Goal: Transaction & Acquisition: Purchase product/service

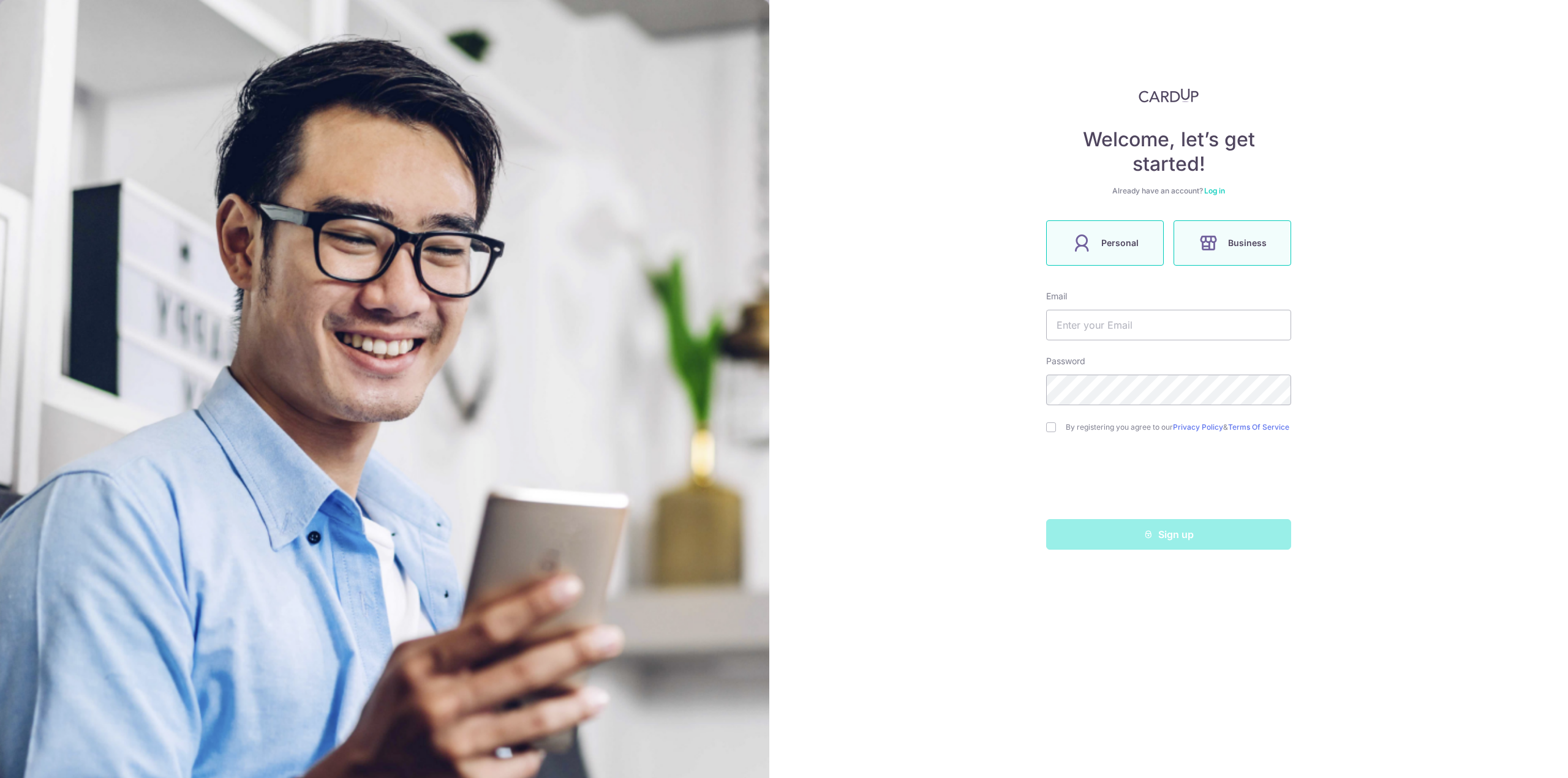
click at [1109, 245] on span "Personal" at bounding box center [1119, 243] width 37 height 14
click at [1125, 330] on input "text" at bounding box center [1168, 325] width 245 height 31
type input "[EMAIL_ADDRESS][DOMAIN_NAME]"
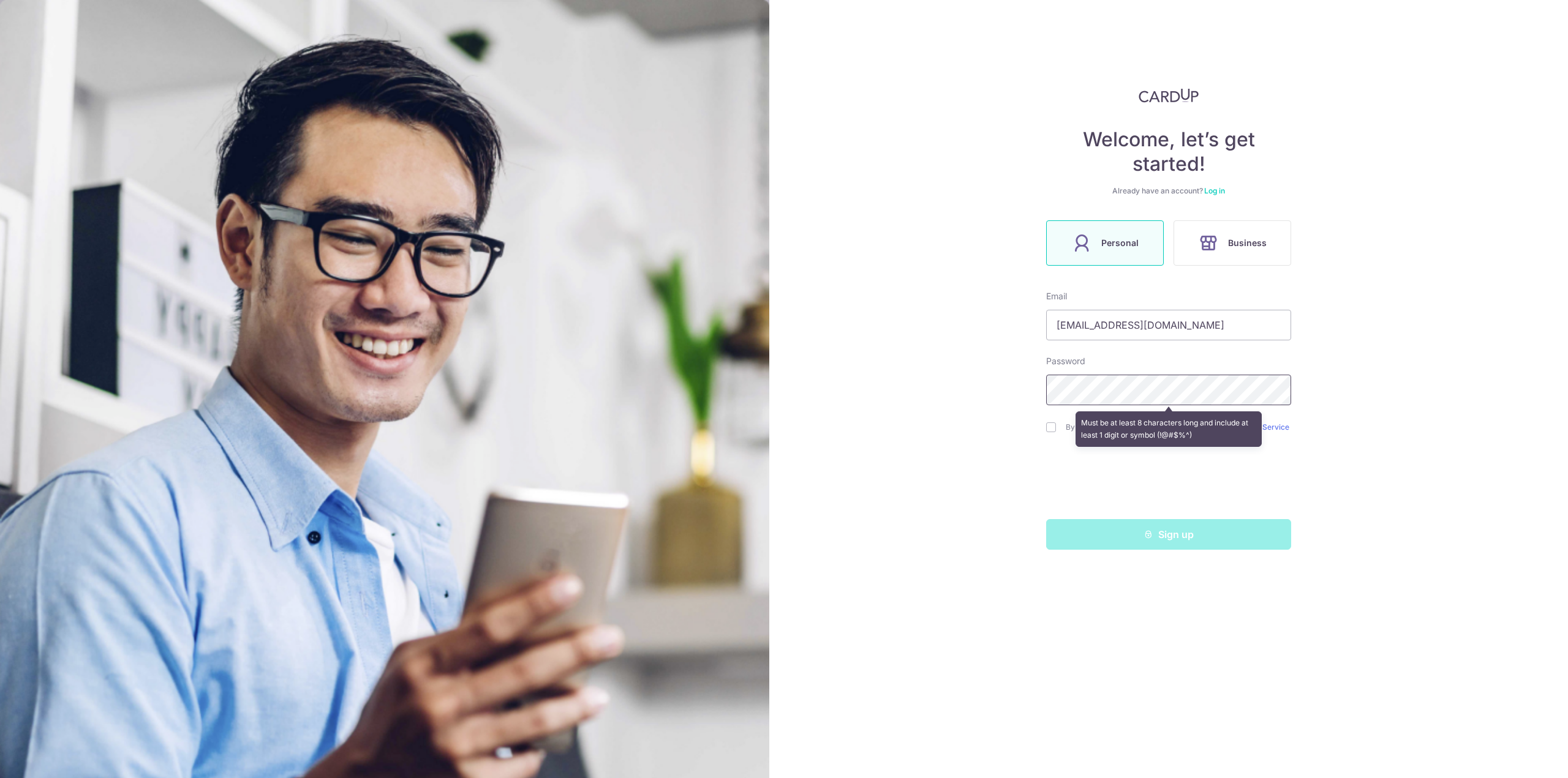
click at [837, 362] on div "Welcome, let’s get started! Already have an account? Log in Personal Business E…" at bounding box center [1168, 389] width 798 height 778
click at [1050, 433] on input "checkbox" at bounding box center [1051, 427] width 10 height 10
checkbox input "true"
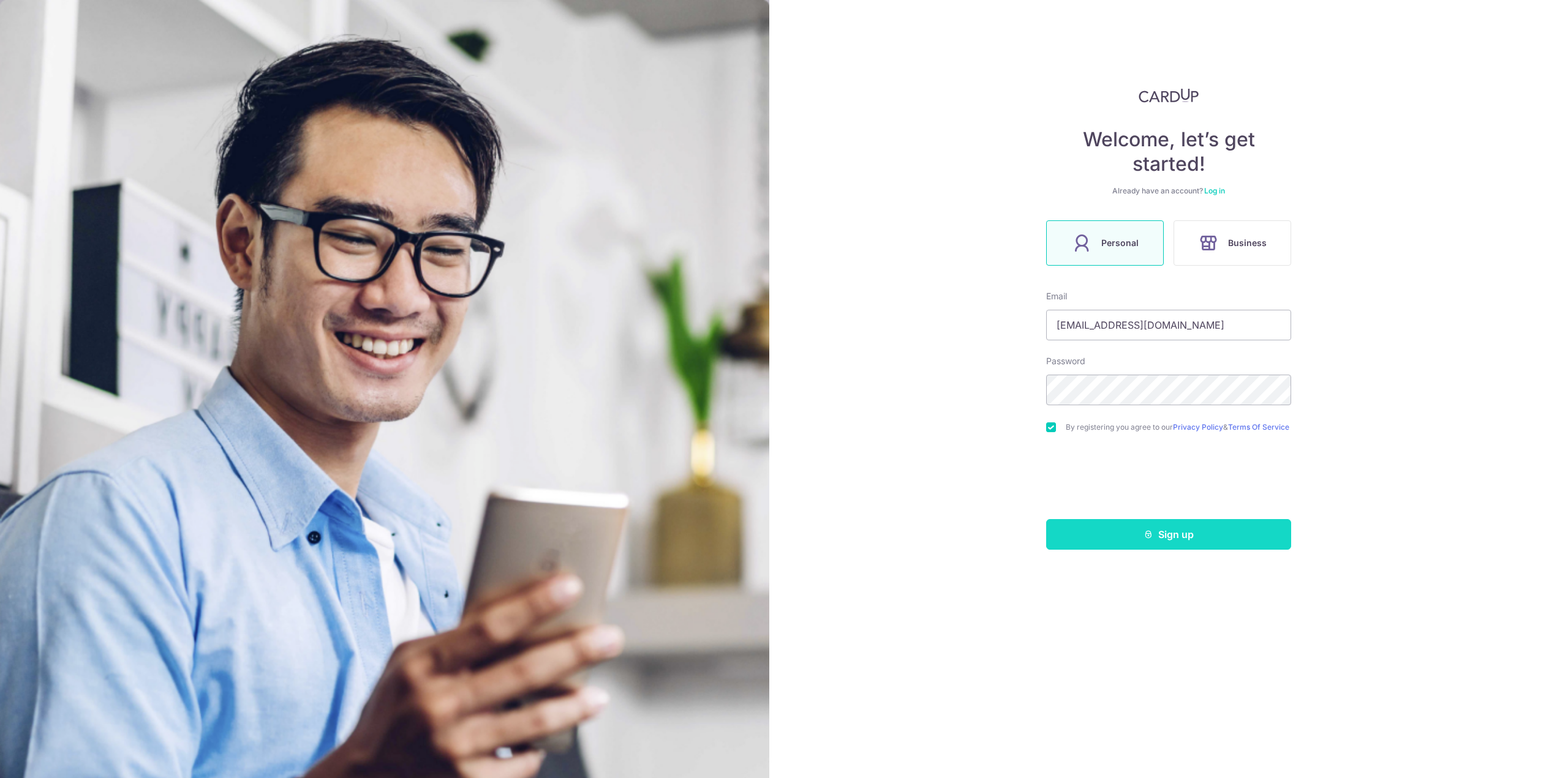
click at [1133, 530] on button "Sign up" at bounding box center [1168, 534] width 245 height 31
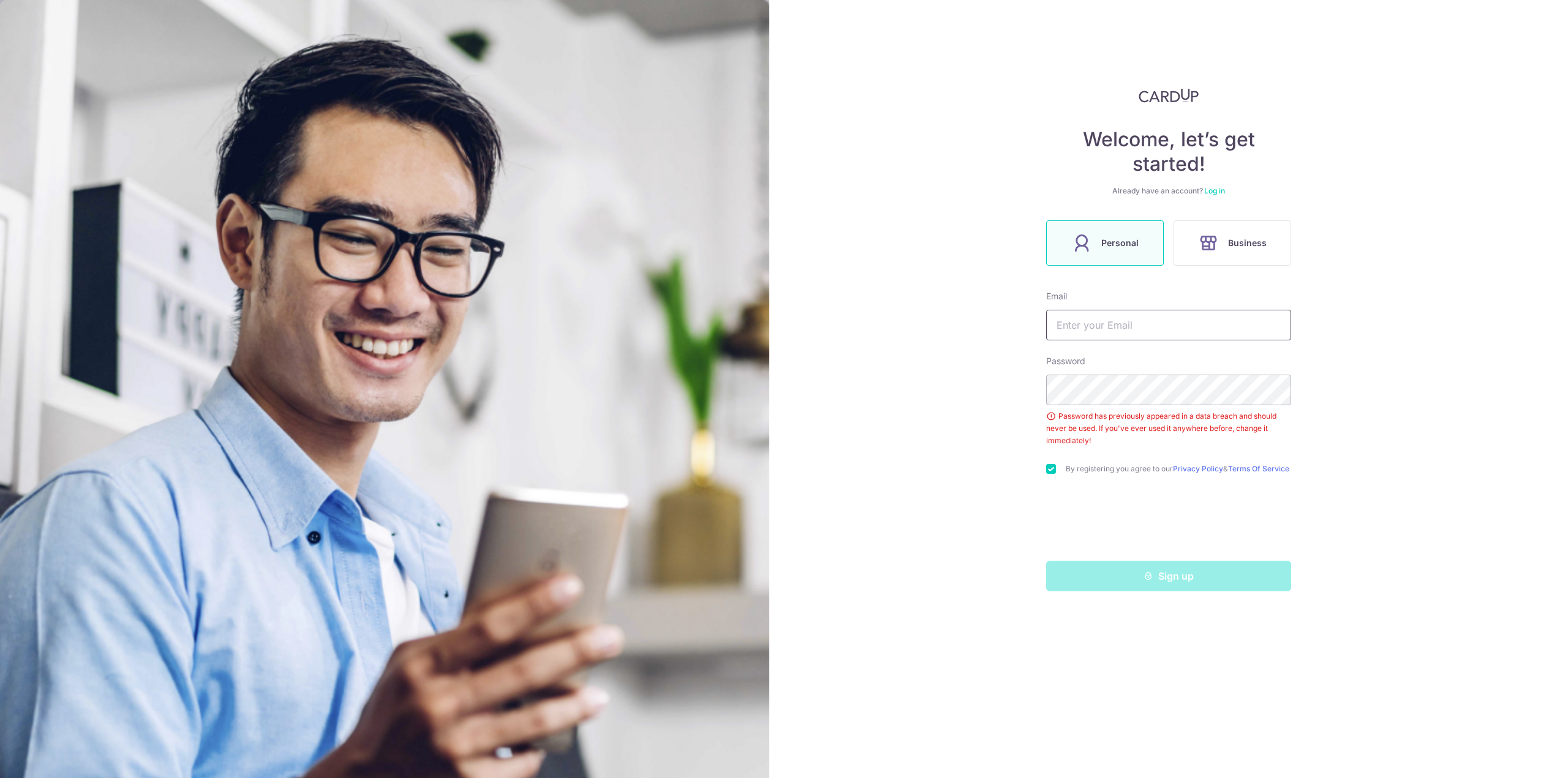
click at [1146, 331] on input "text" at bounding box center [1168, 325] width 245 height 31
type input "[EMAIL_ADDRESS][DOMAIN_NAME]"
drag, startPoint x: 970, startPoint y: 524, endPoint x: 1077, endPoint y: 526, distance: 107.0
click at [972, 524] on div "Welcome, let’s get started! Already have an account? Log in Personal Business E…" at bounding box center [1168, 389] width 798 height 778
click at [1118, 578] on button "Sign up" at bounding box center [1168, 577] width 245 height 31
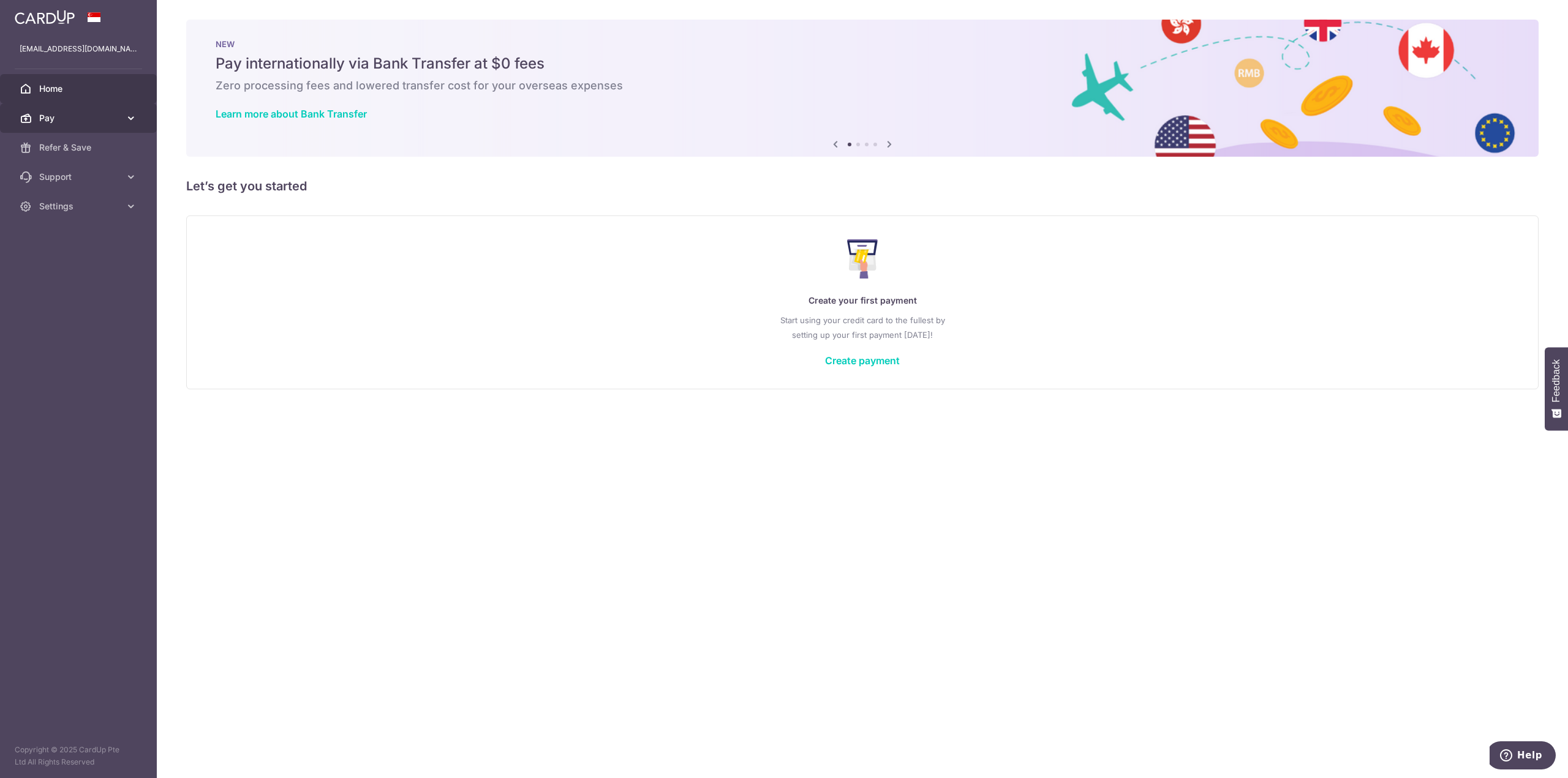
click at [119, 113] on span "Pay" at bounding box center [80, 118] width 81 height 12
click at [83, 247] on span "Refer & Save" at bounding box center [80, 250] width 81 height 12
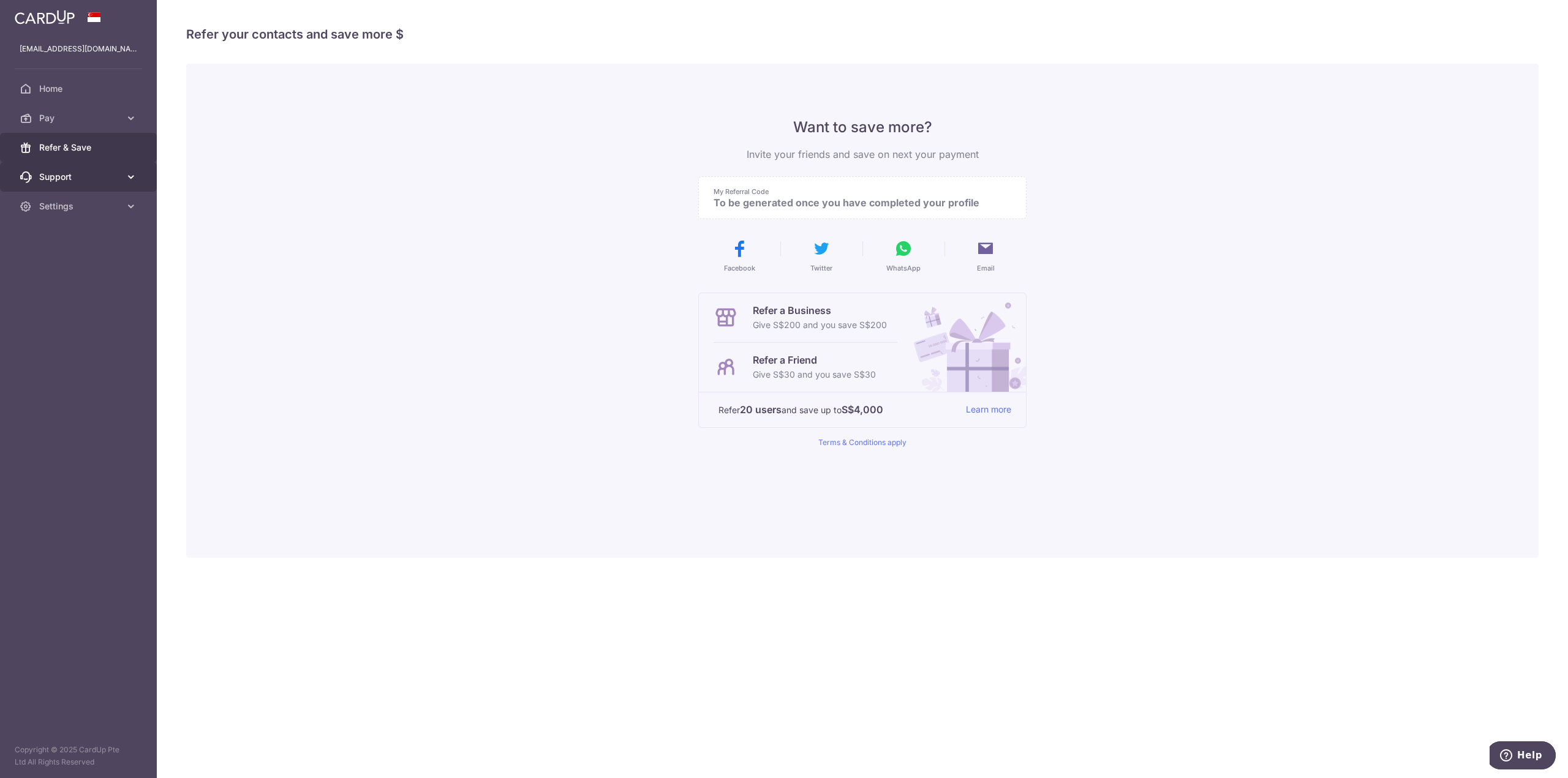
click at [84, 183] on link "Support" at bounding box center [78, 177] width 156 height 30
click at [90, 278] on span "Settings" at bounding box center [80, 280] width 81 height 12
click at [73, 114] on span "Pay" at bounding box center [80, 118] width 81 height 12
click at [85, 143] on span "Payments" at bounding box center [80, 147] width 81 height 12
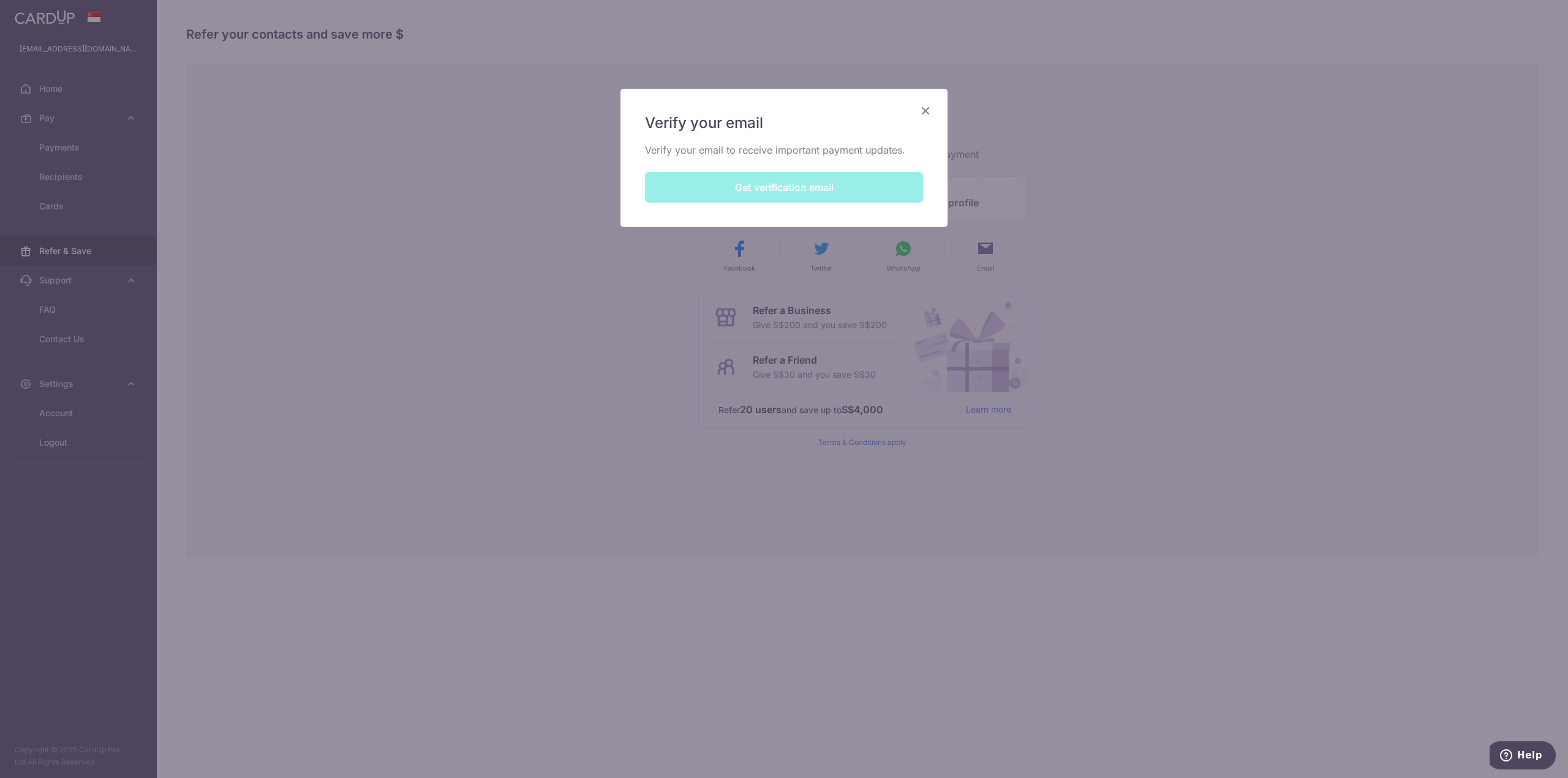
click at [725, 168] on div "Verify your email Verify your email to receive important payment updates. Get v…" at bounding box center [783, 158] width 327 height 138
click at [735, 184] on div "Verify your email Verify your email to receive important payment updates. Get v…" at bounding box center [783, 158] width 327 height 138
click at [766, 187] on div "Verify your email Verify your email to receive important payment updates. Get v…" at bounding box center [783, 158] width 327 height 138
click at [930, 103] on div "Verify your email Verify your email to receive important payment updates. Get v…" at bounding box center [783, 158] width 327 height 138
click at [1151, 161] on div "Verify your email Verify your email to receive important payment updates. Get v…" at bounding box center [784, 389] width 1568 height 778
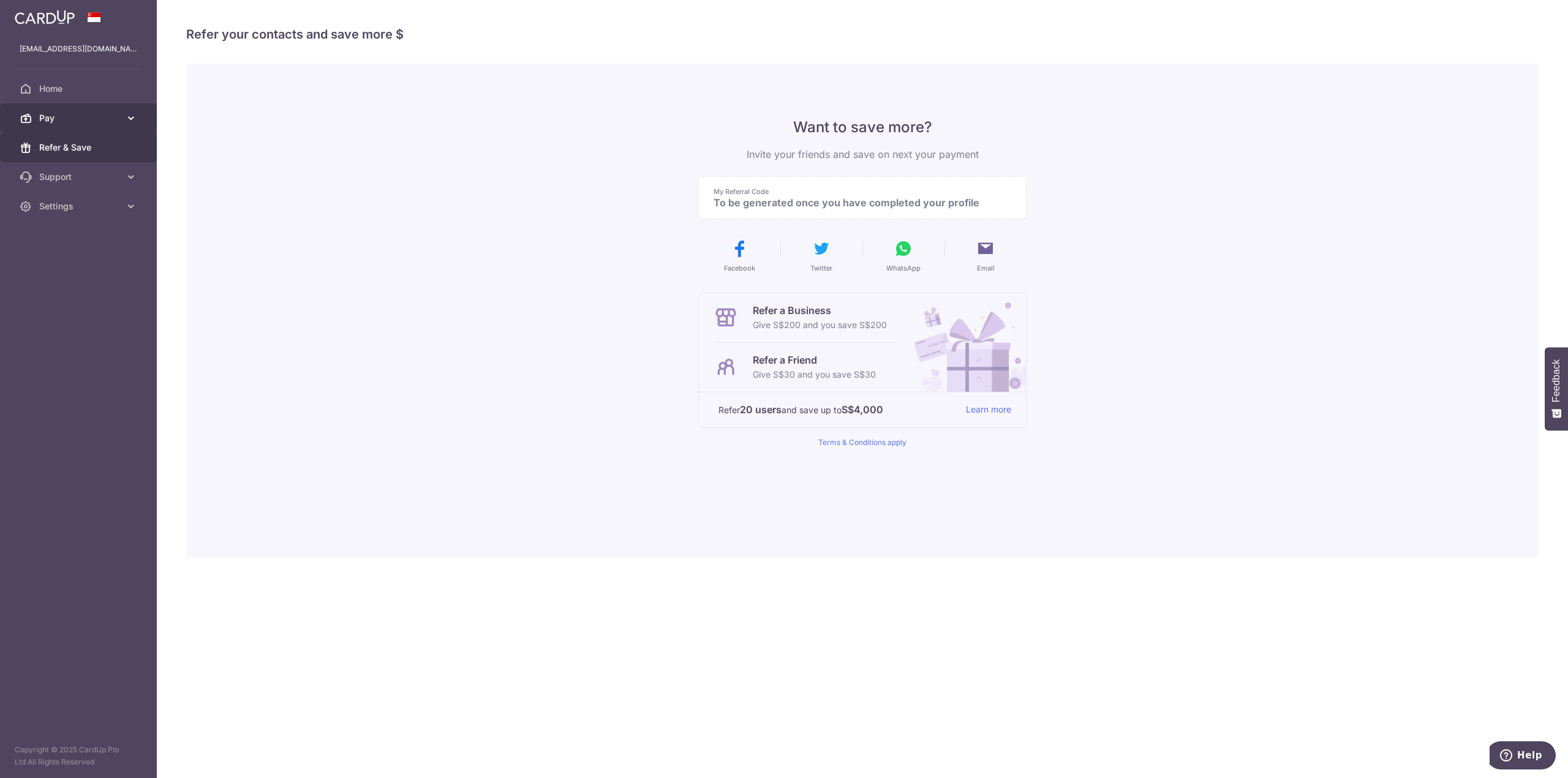
click at [78, 117] on span "Pay" at bounding box center [80, 118] width 81 height 12
click at [111, 87] on span "Home" at bounding box center [80, 88] width 81 height 12
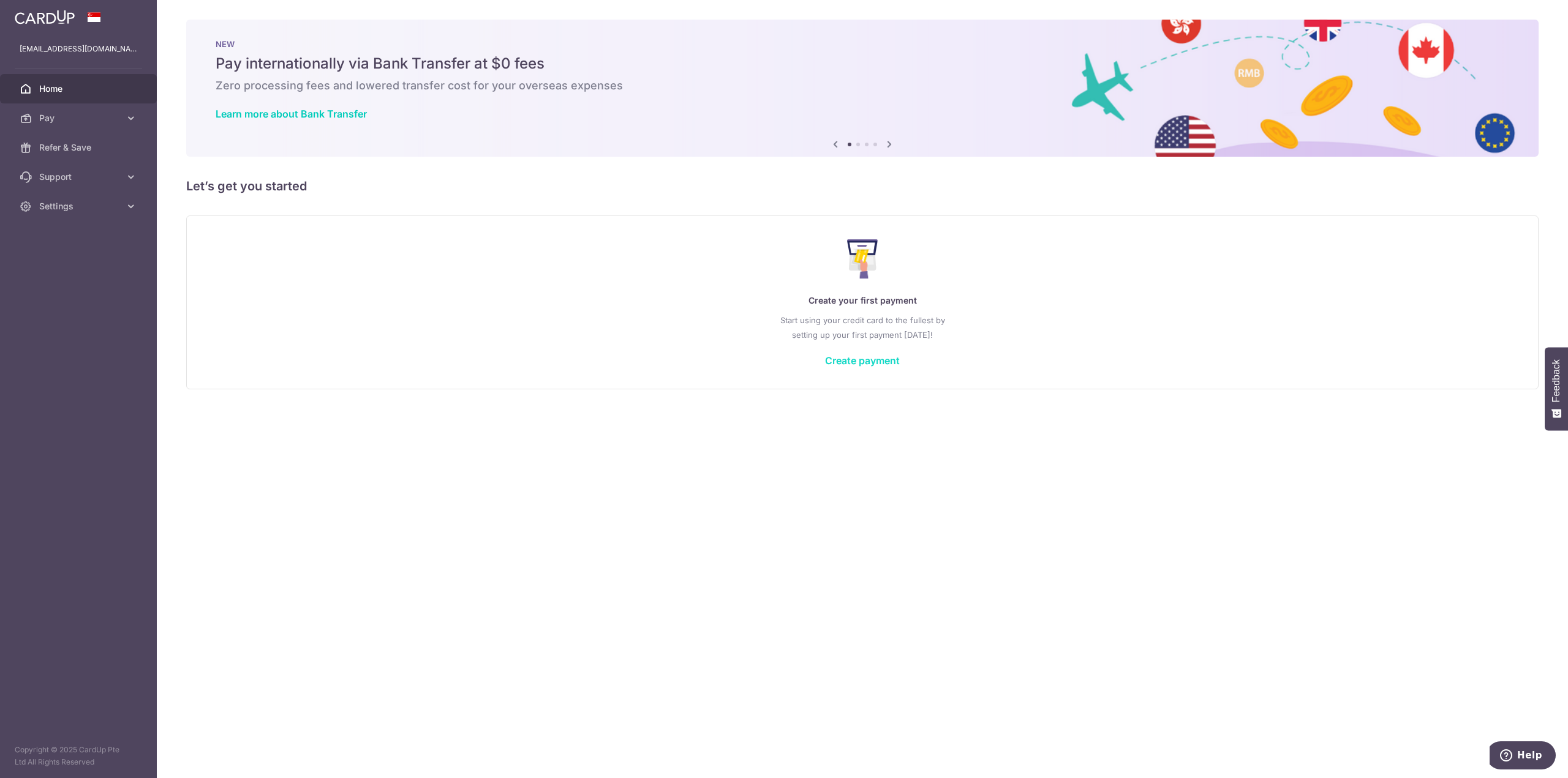
click at [870, 360] on link "Create payment" at bounding box center [863, 360] width 75 height 12
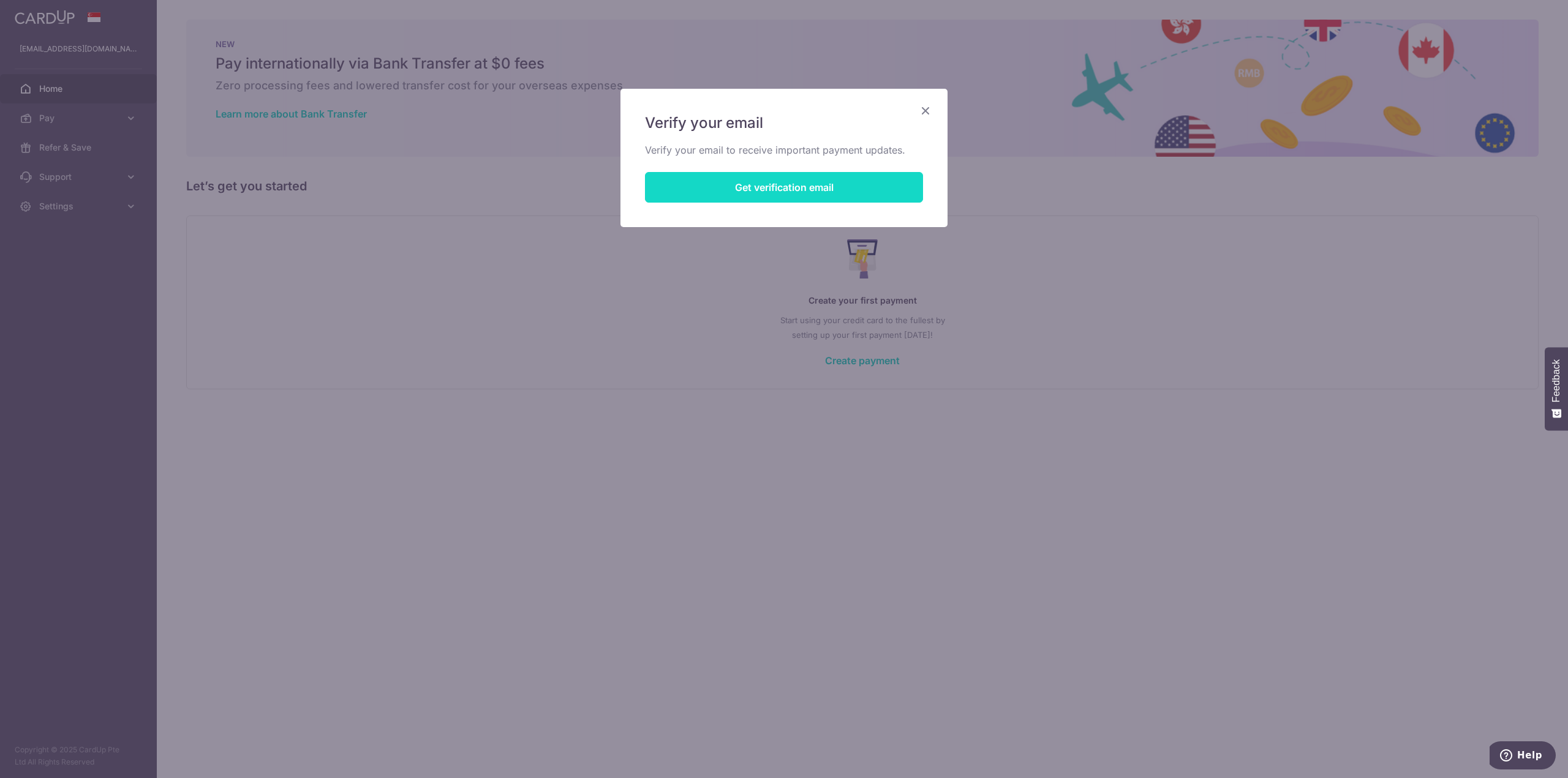
click at [790, 188] on button "Get verification email" at bounding box center [784, 187] width 278 height 31
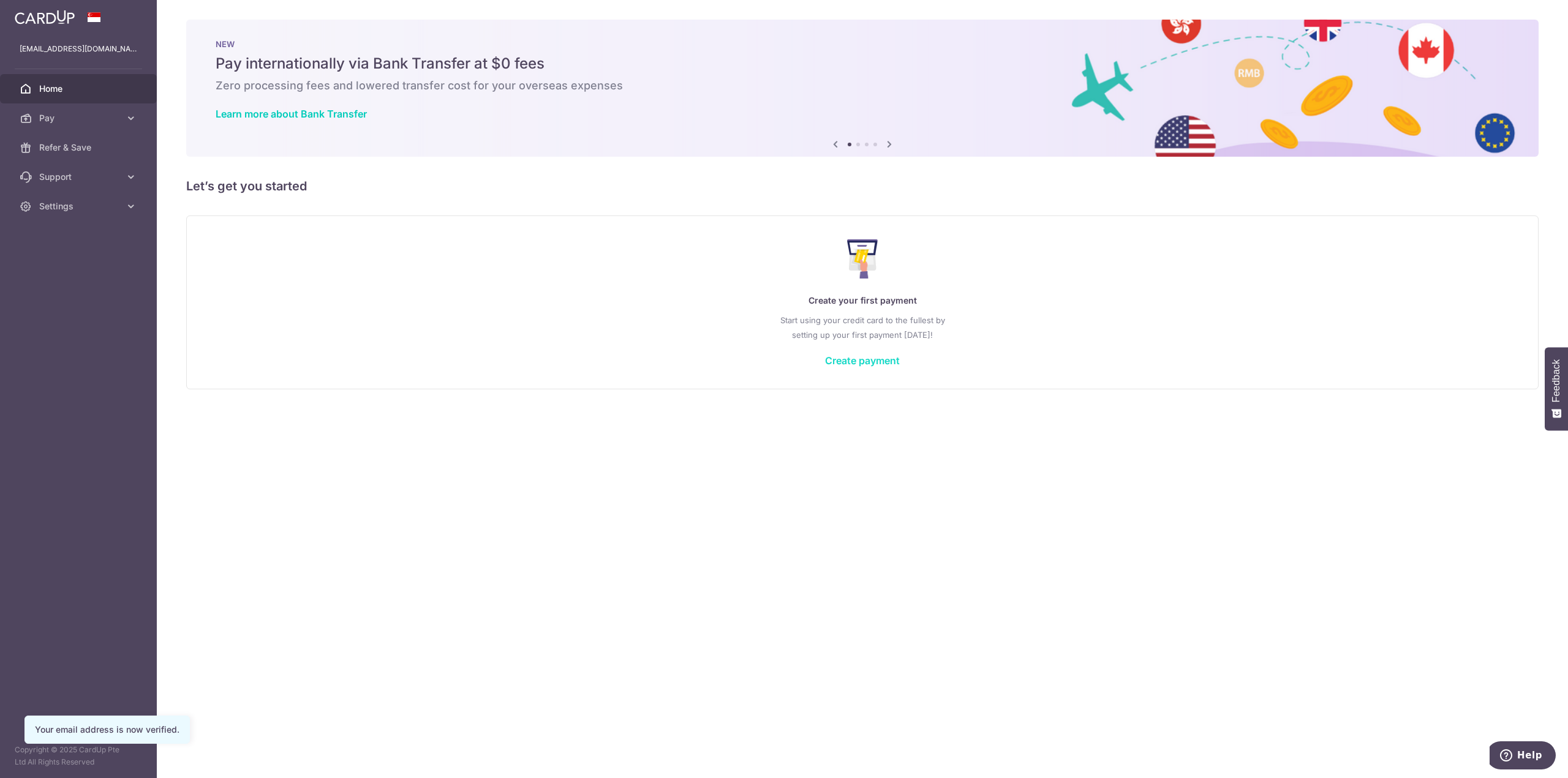
click at [867, 362] on link "Create payment" at bounding box center [863, 360] width 75 height 12
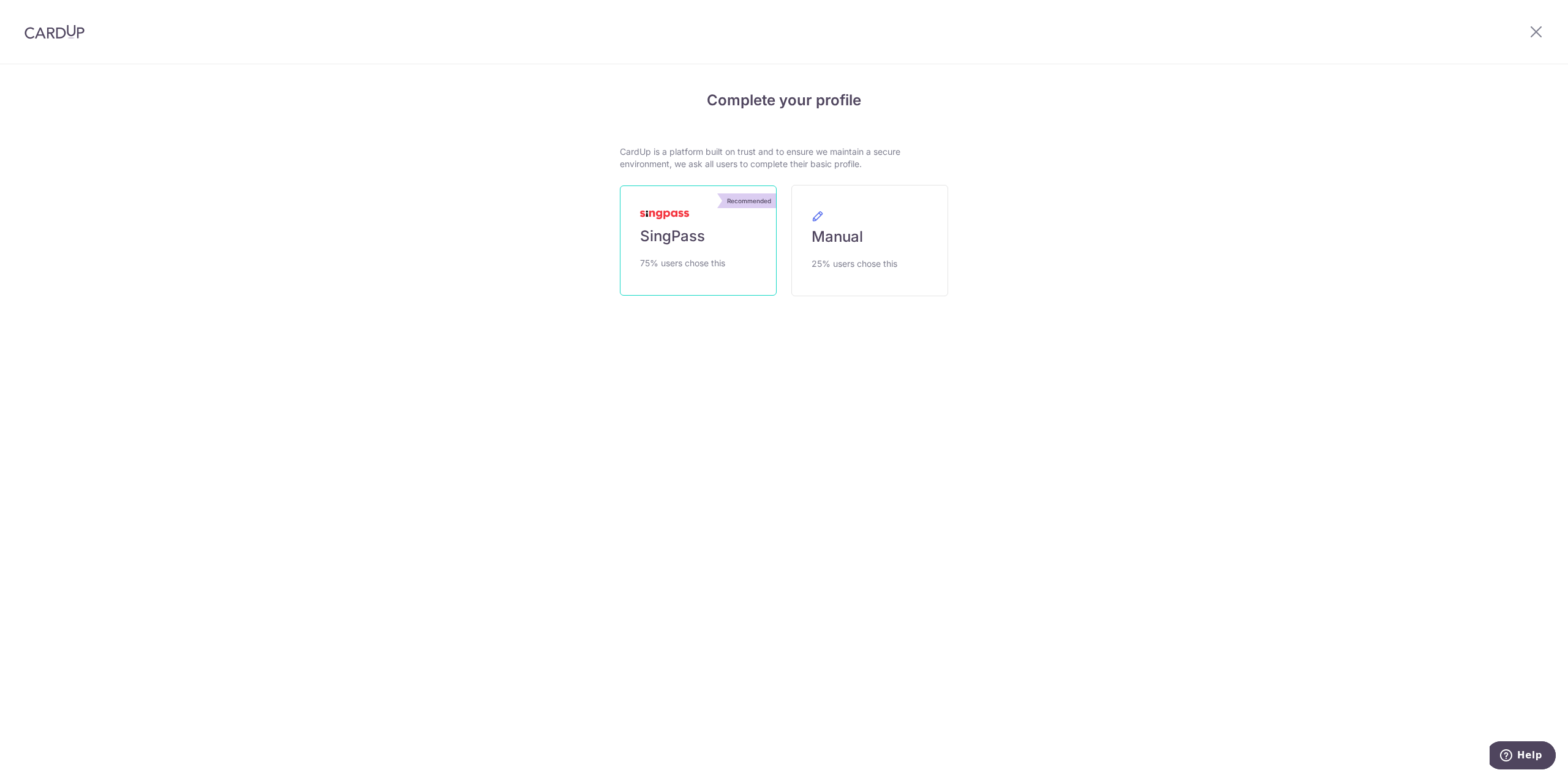
click at [732, 265] on link "Recommended SingPass 75% users chose this" at bounding box center [698, 240] width 156 height 110
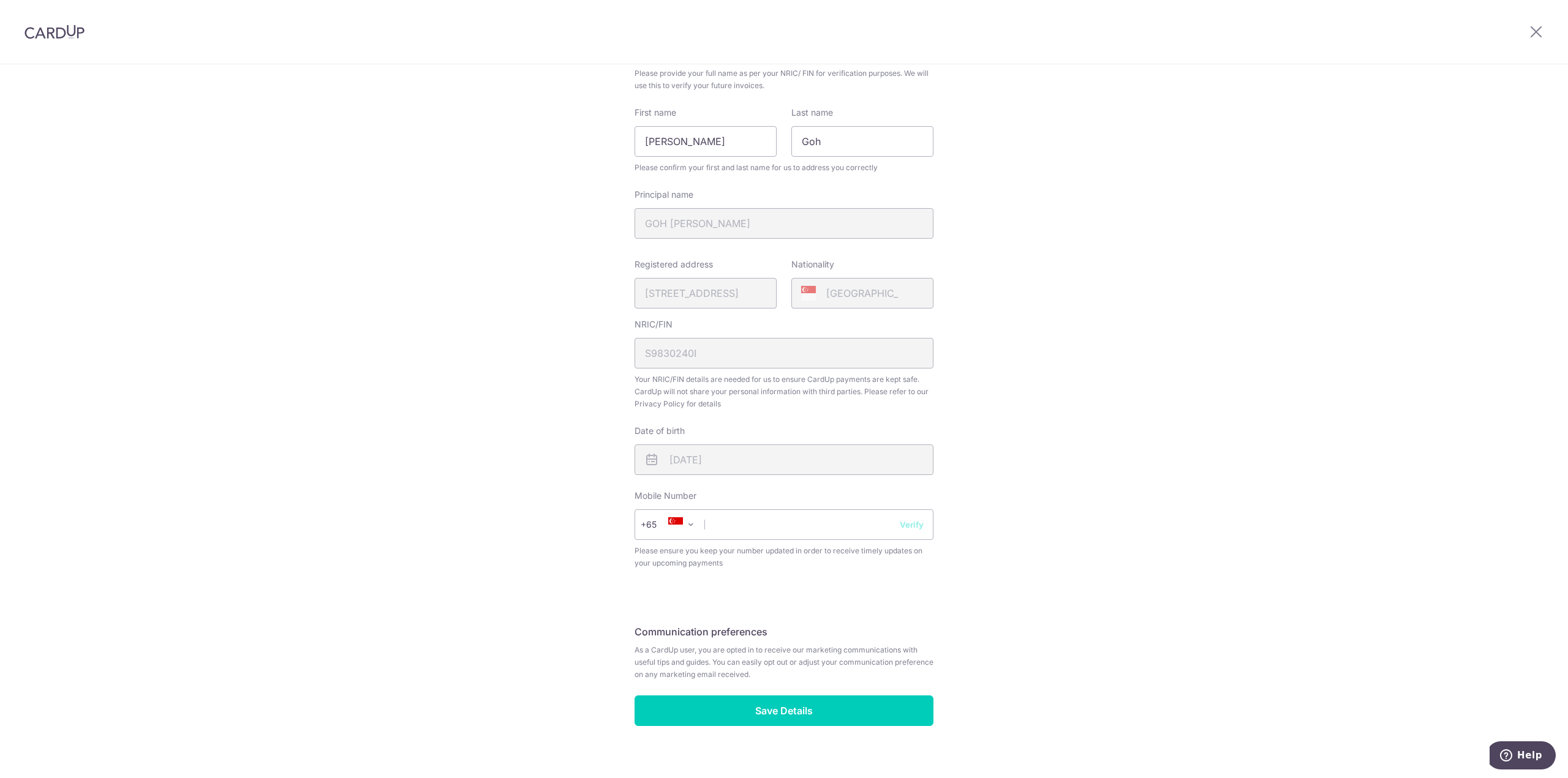
scroll to position [129, 0]
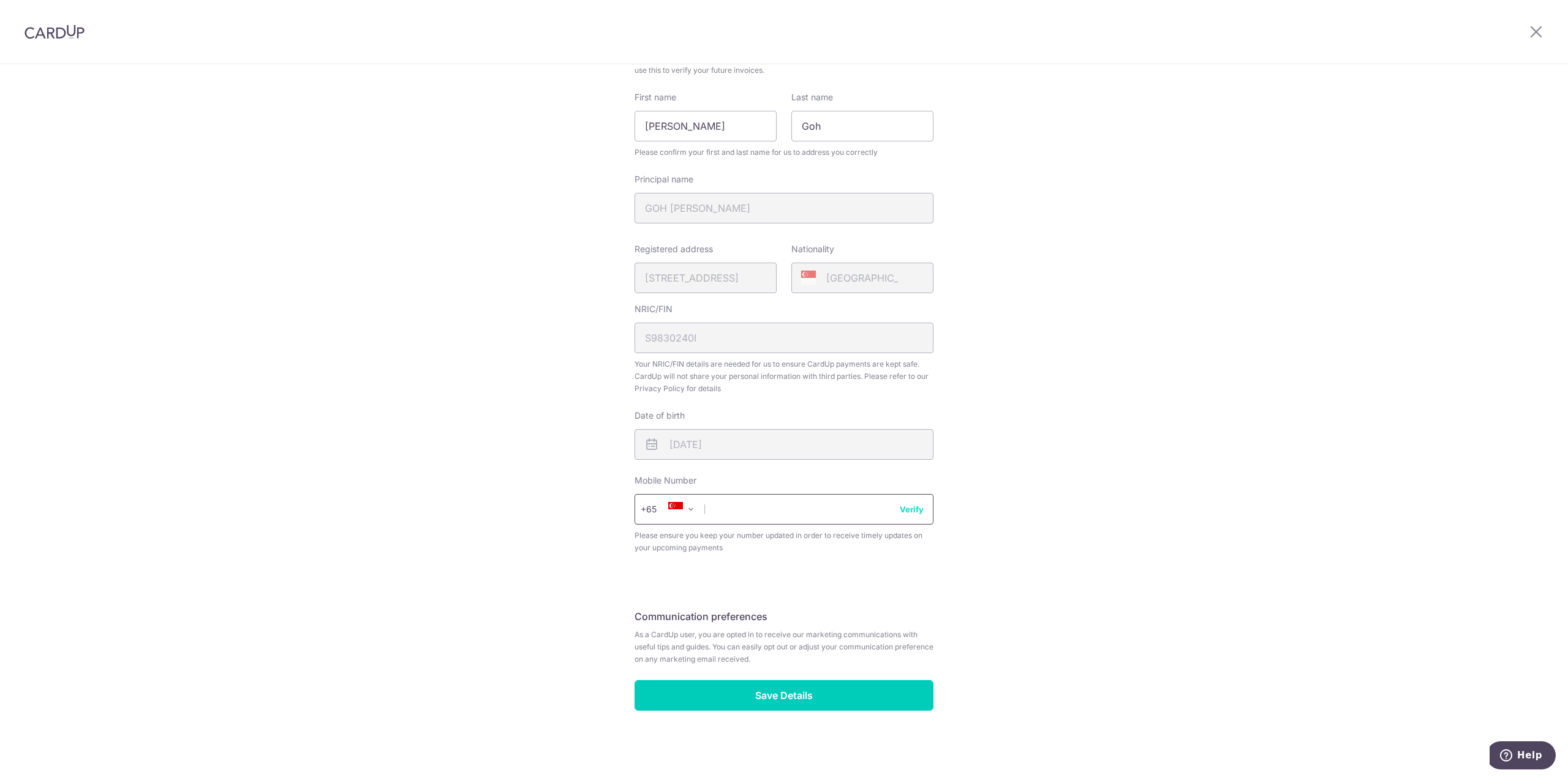
click at [747, 506] on input "text" at bounding box center [783, 509] width 298 height 31
type input "94747612"
drag, startPoint x: 420, startPoint y: 554, endPoint x: 431, endPoint y: 559, distance: 12.1
click at [420, 554] on div "Review your details Your Details Please provide your full name as per your NRIC…" at bounding box center [784, 357] width 1568 height 841
click at [768, 704] on input "Save Details" at bounding box center [783, 695] width 298 height 31
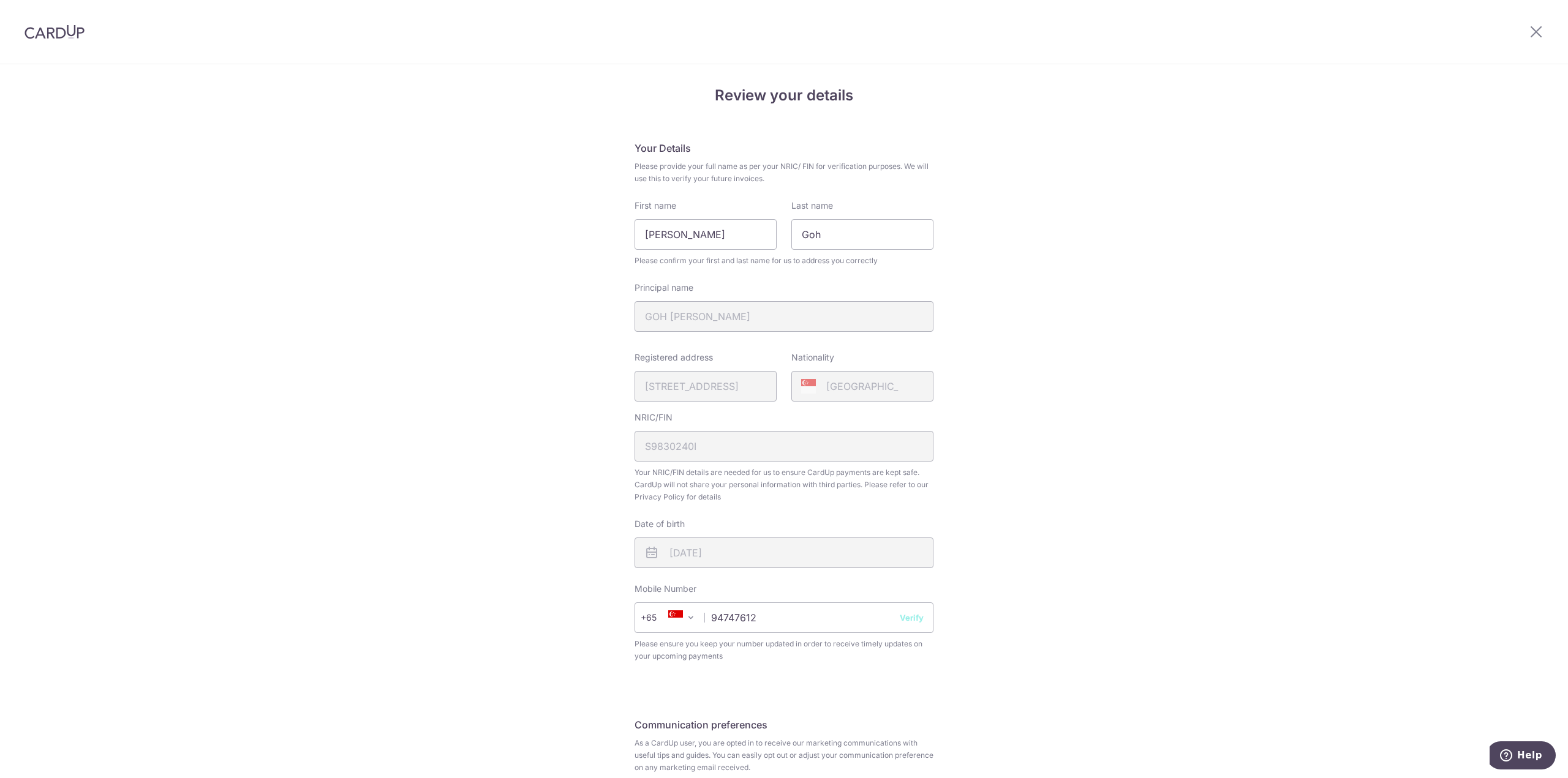
scroll to position [0, 0]
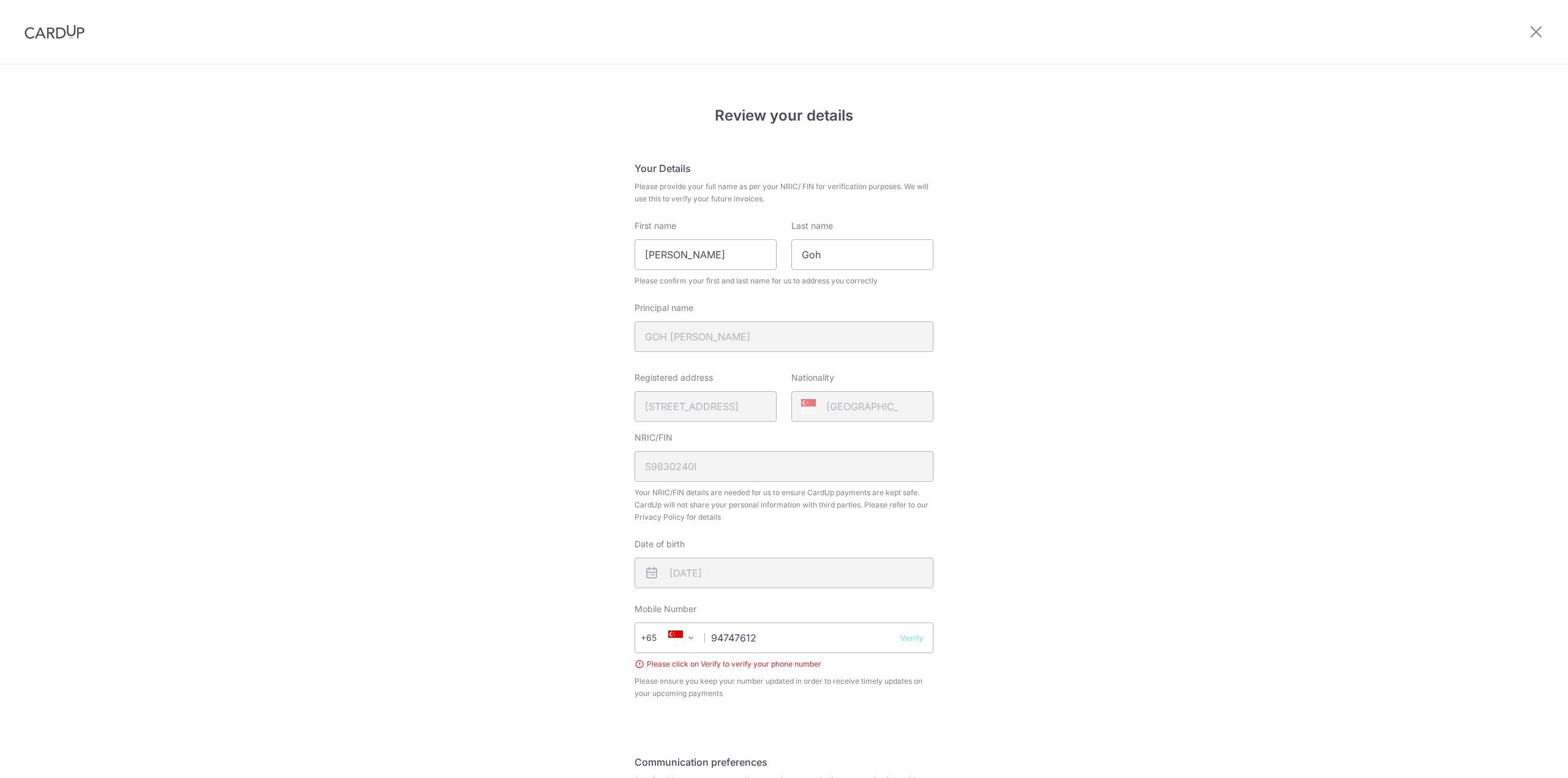
scroll to position [146, 0]
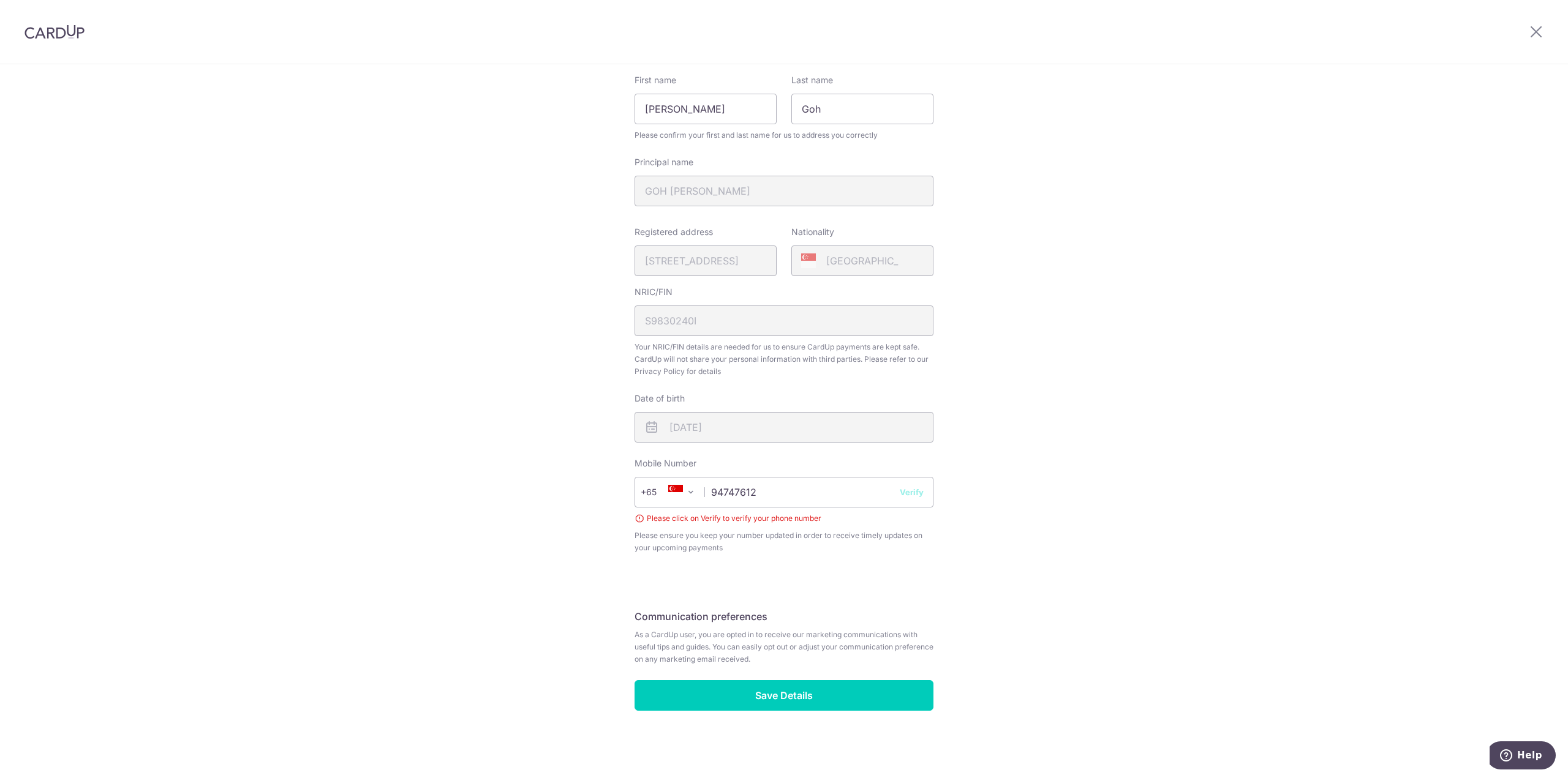
click at [899, 497] on button "Verify" at bounding box center [911, 492] width 24 height 12
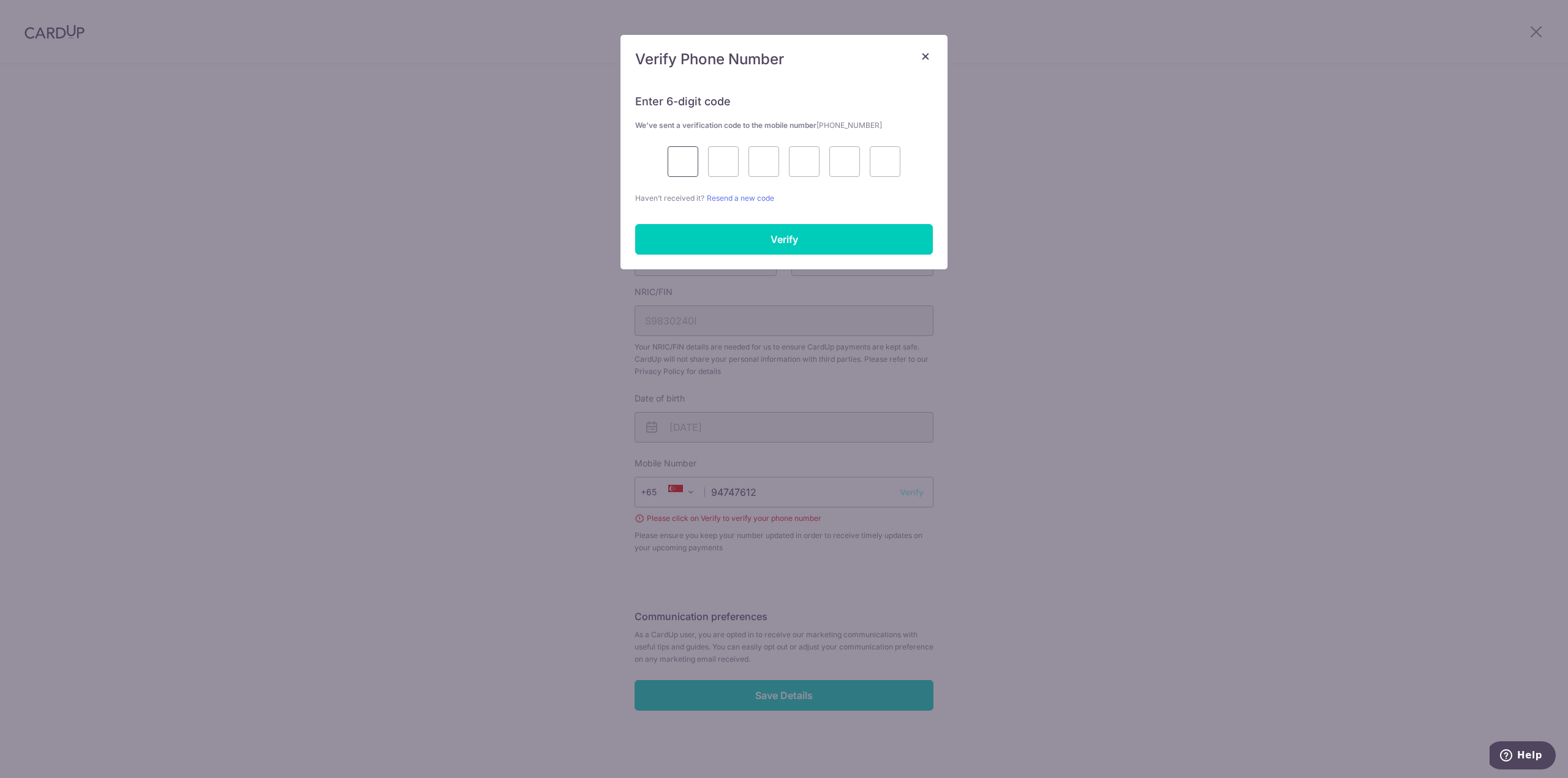
click at [693, 159] on input "text" at bounding box center [683, 162] width 31 height 31
type input "2"
type input "3"
type input "6"
type input "3"
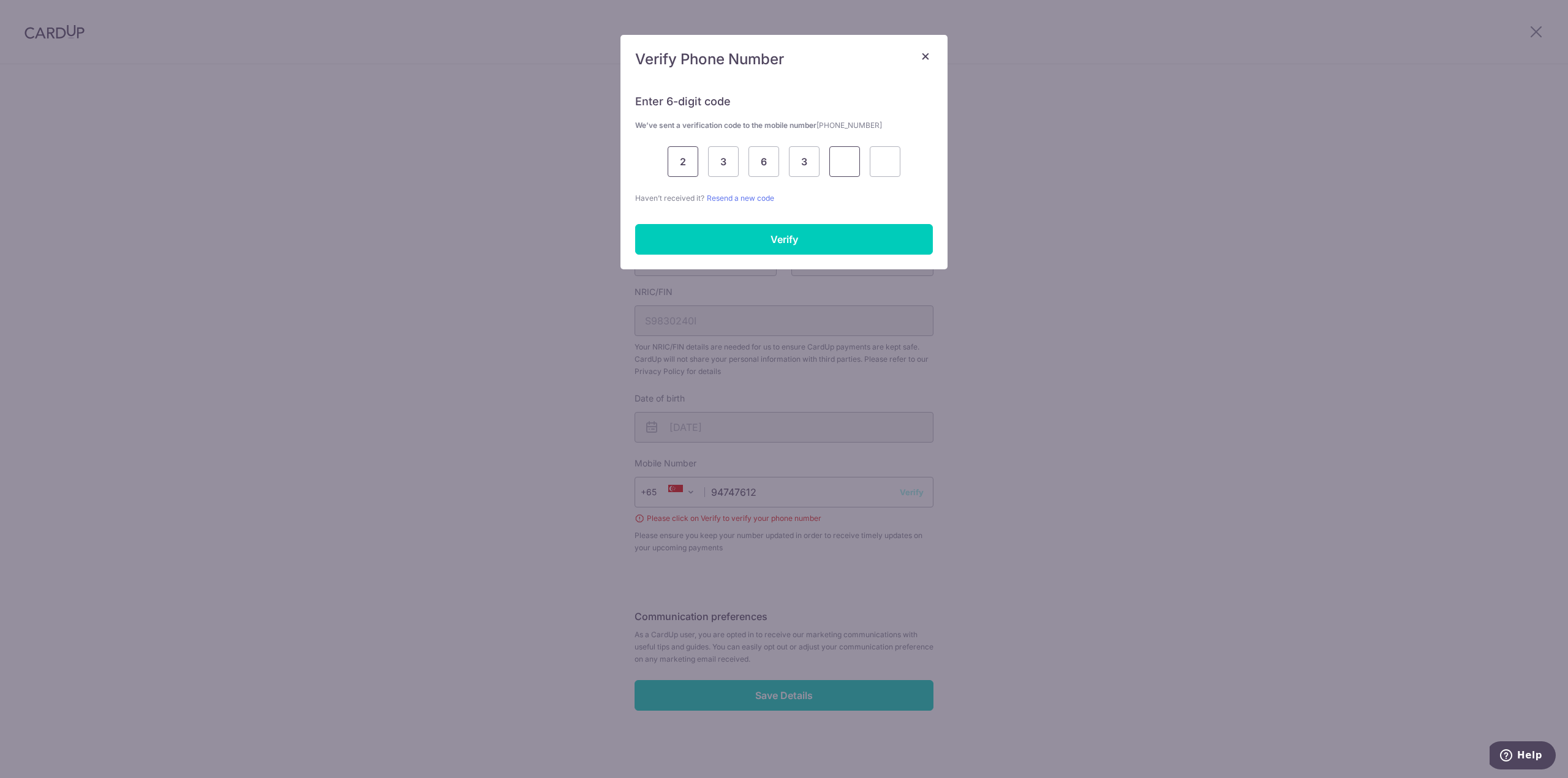
type input "2"
type input "9"
click at [768, 235] on input "Verify" at bounding box center [784, 240] width 297 height 31
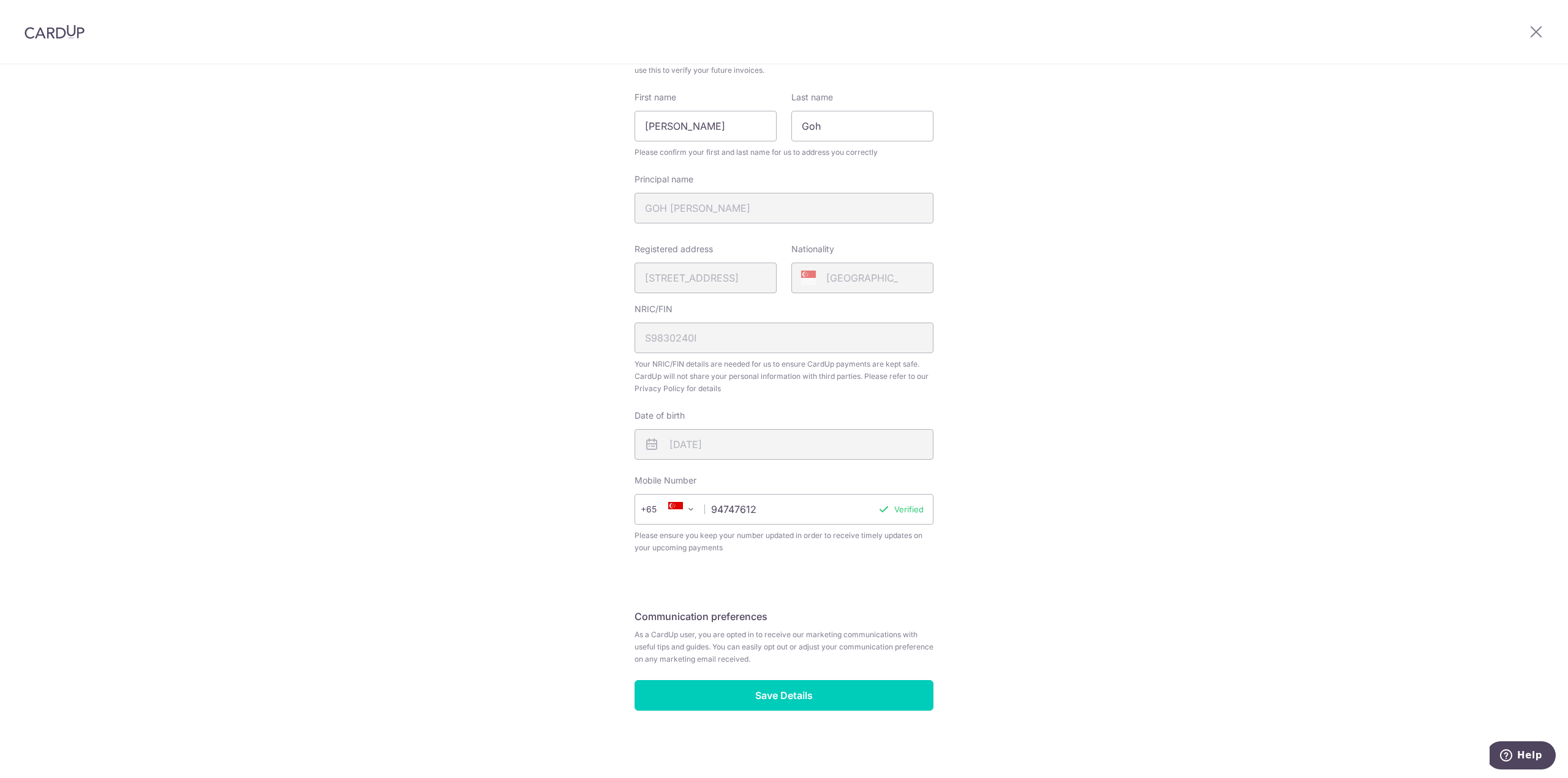
scroll to position [129, 0]
click at [766, 693] on input "Save Details" at bounding box center [783, 695] width 298 height 31
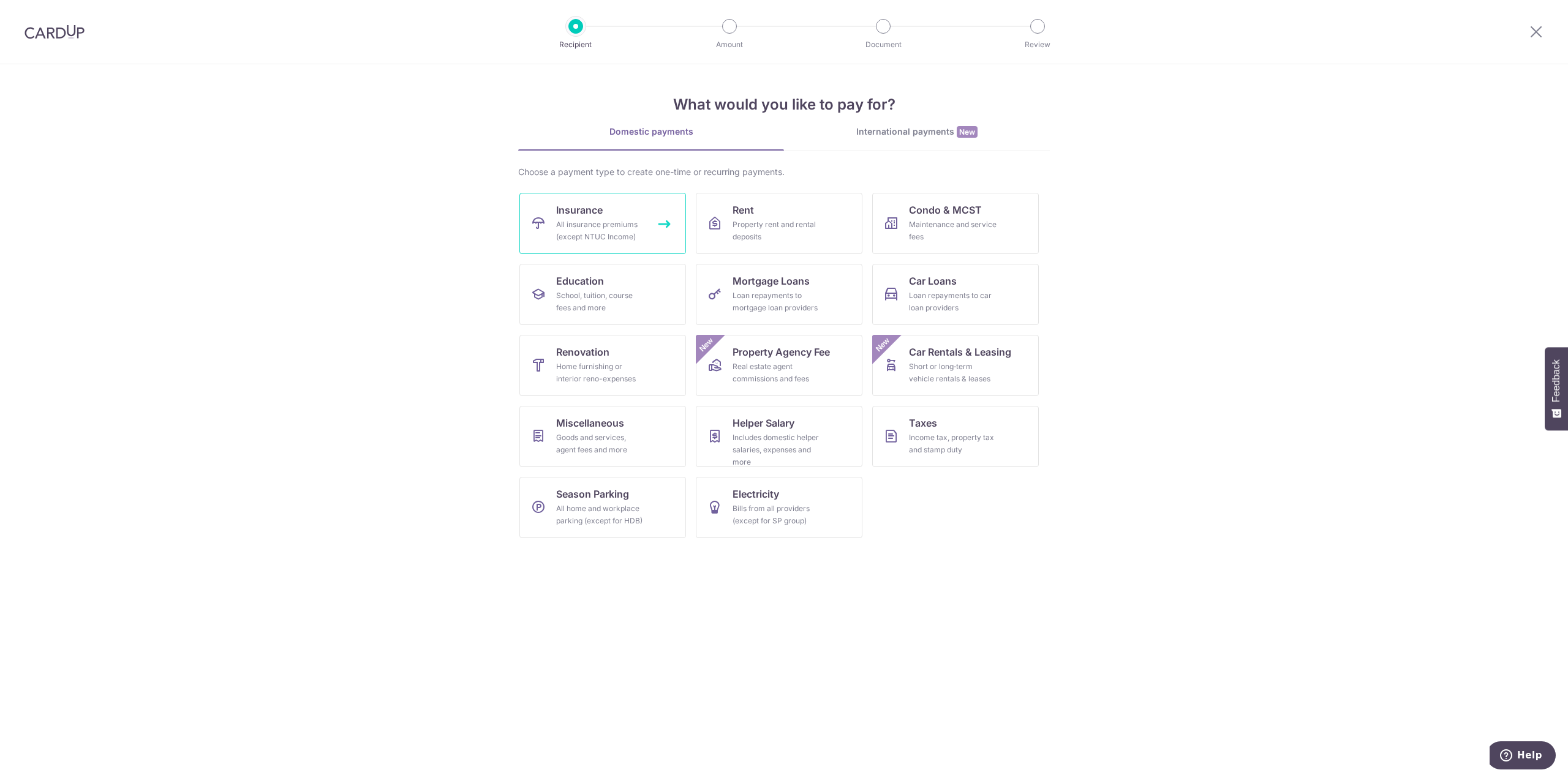
click at [622, 234] on div "All insurance premiums (except NTUC Income)" at bounding box center [600, 231] width 88 height 25
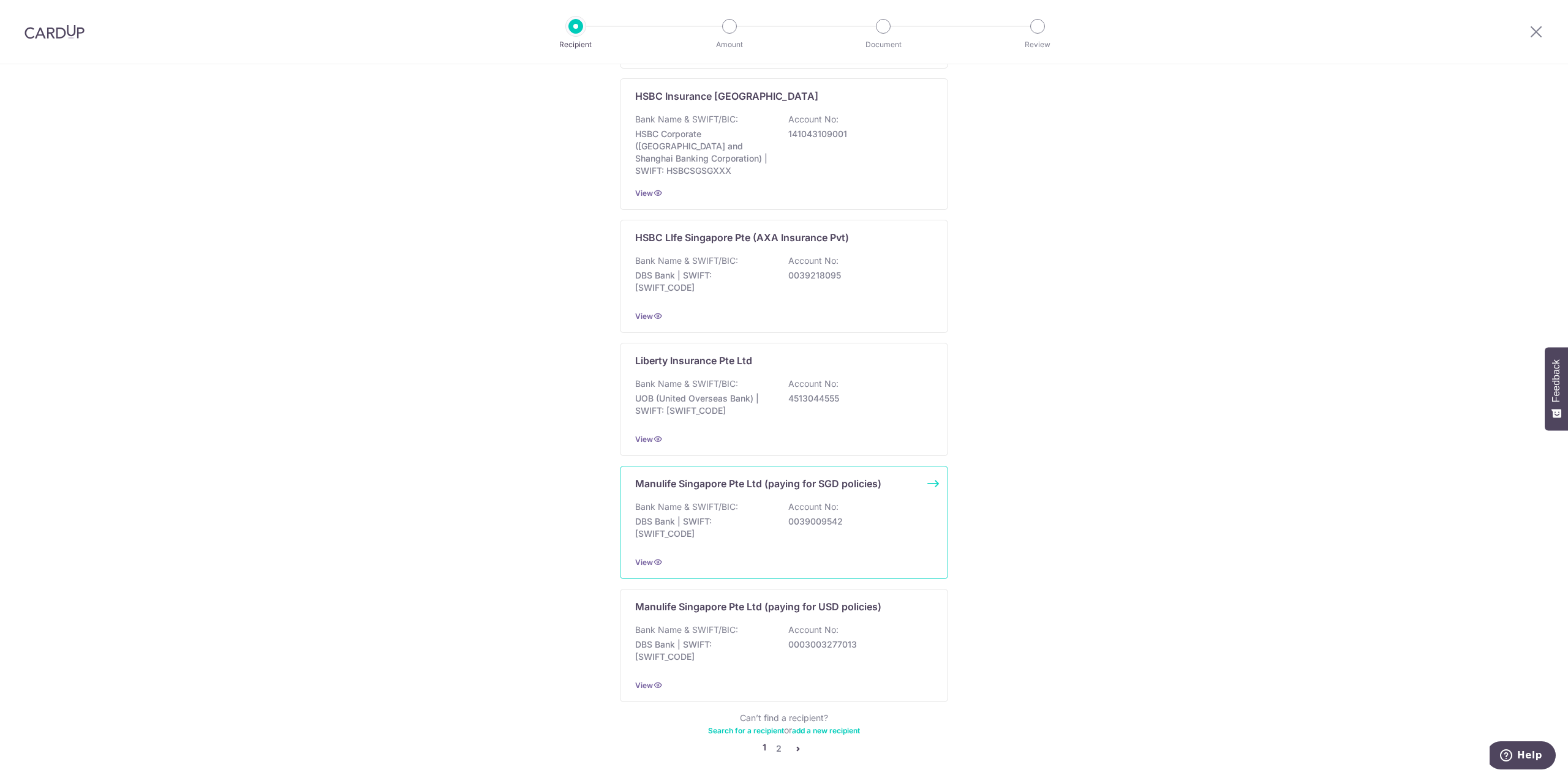
scroll to position [857, 0]
click at [817, 514] on p "0039009542" at bounding box center [856, 520] width 137 height 12
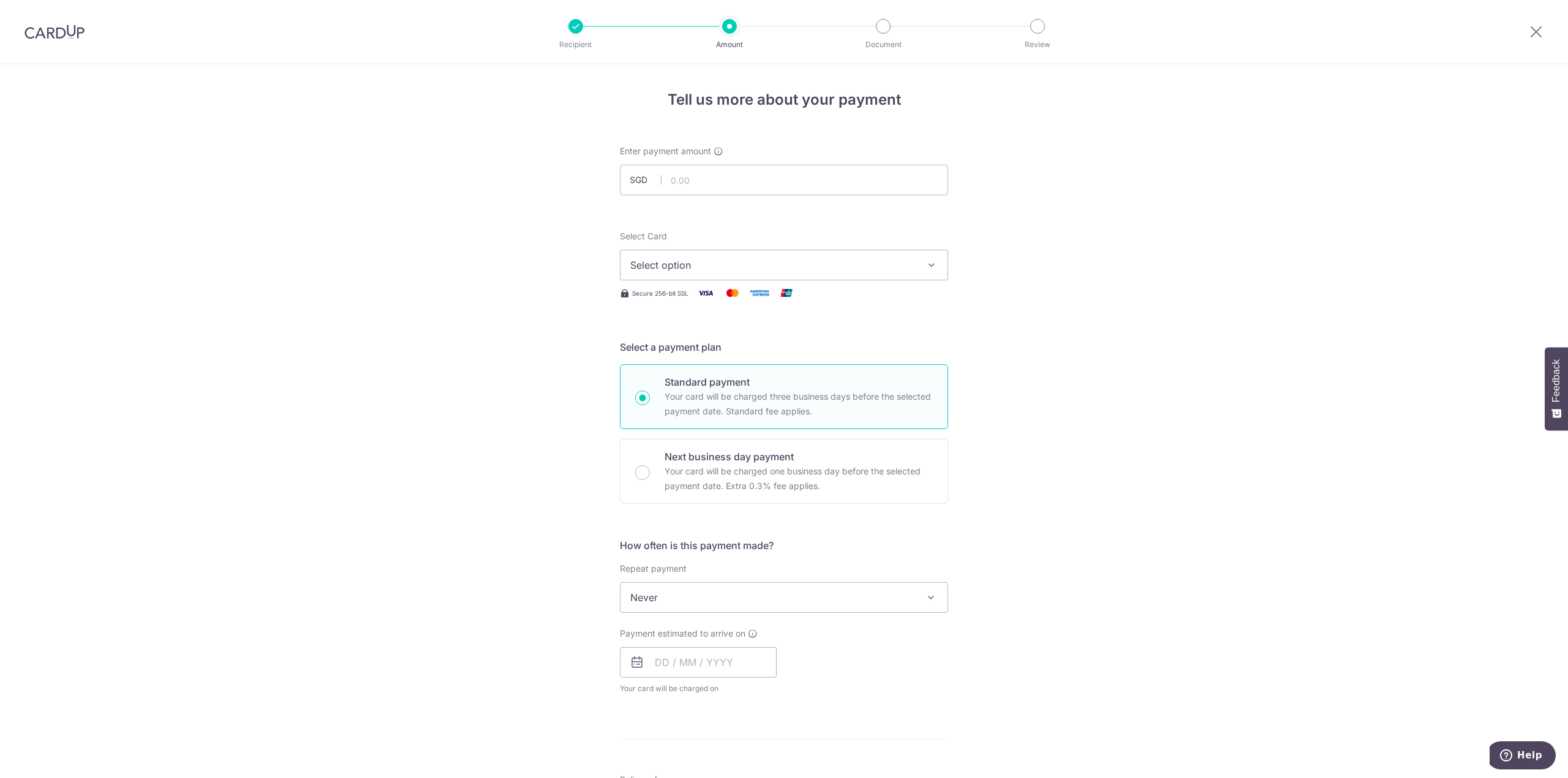
click at [784, 294] on img at bounding box center [787, 293] width 25 height 15
click at [782, 271] on span "Select option" at bounding box center [772, 265] width 285 height 14
click at [1097, 270] on div "Tell us more about your payment Enter payment amount SGD Select Card Select opt…" at bounding box center [784, 618] width 1568 height 1107
click at [742, 597] on span "Never" at bounding box center [783, 597] width 327 height 30
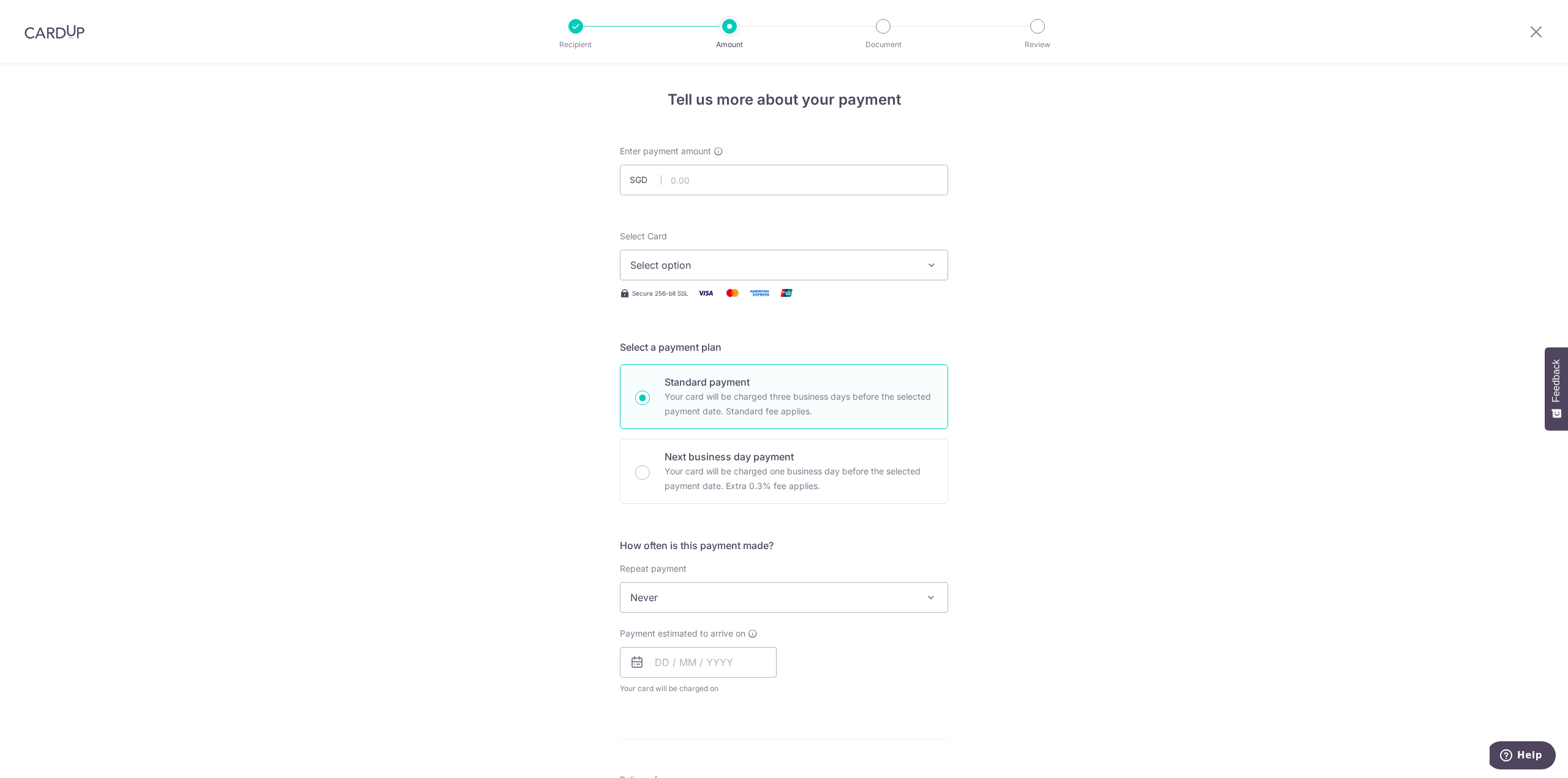
click at [742, 597] on span "Never" at bounding box center [783, 597] width 327 height 30
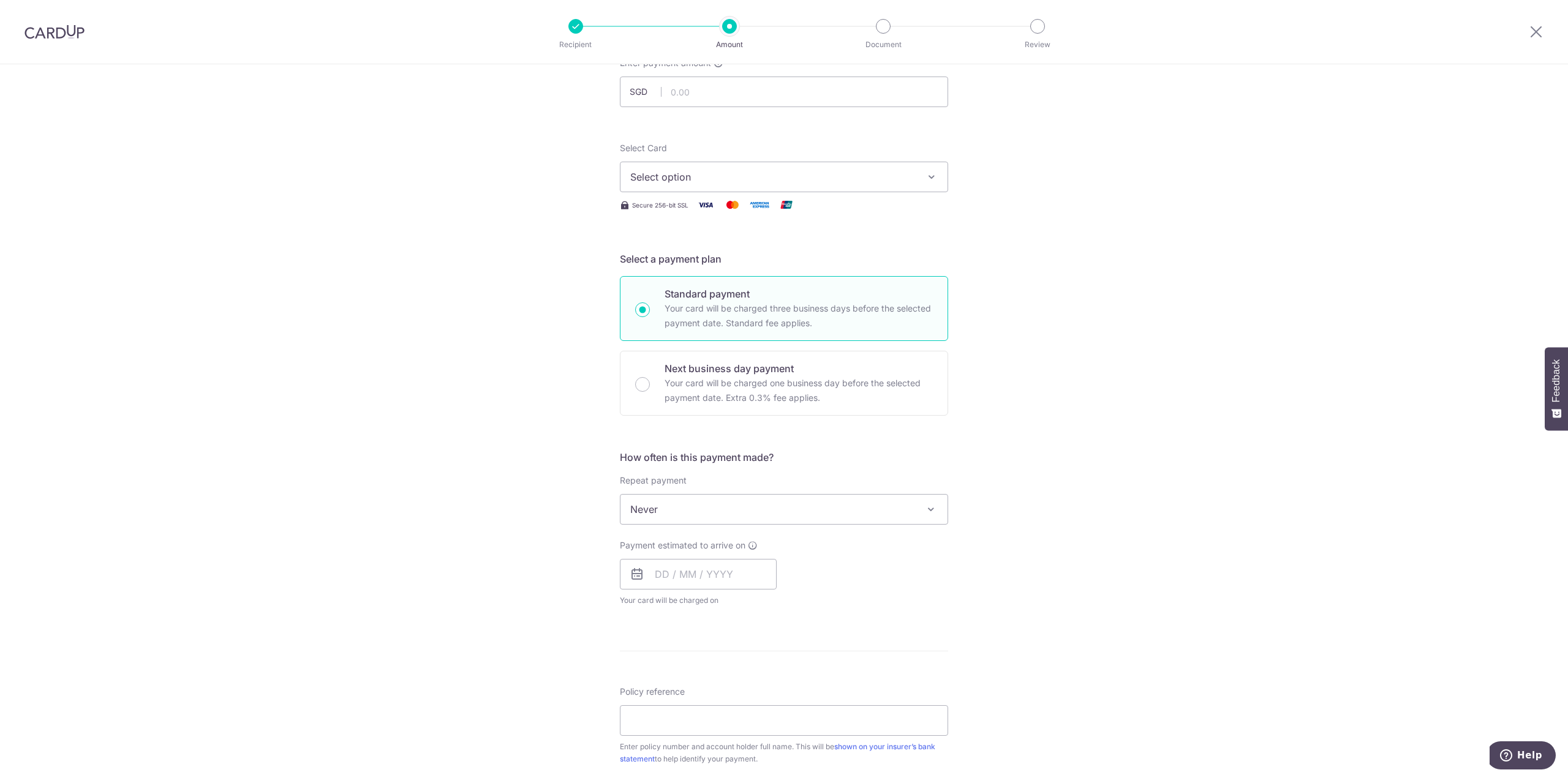
scroll to position [87, 0]
